Goal: Transaction & Acquisition: Purchase product/service

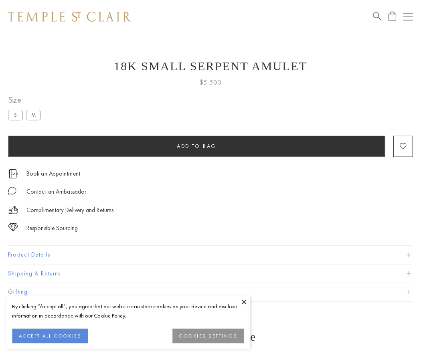
scroll to position [32, 0]
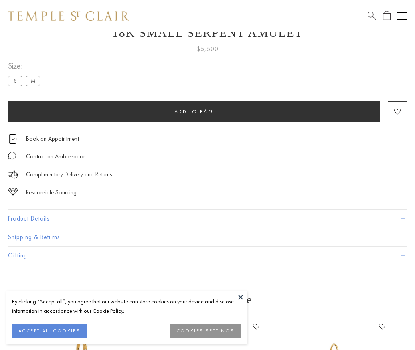
click at [194, 112] on span "Add to bag" at bounding box center [194, 111] width 39 height 7
